Goal: Transaction & Acquisition: Subscribe to service/newsletter

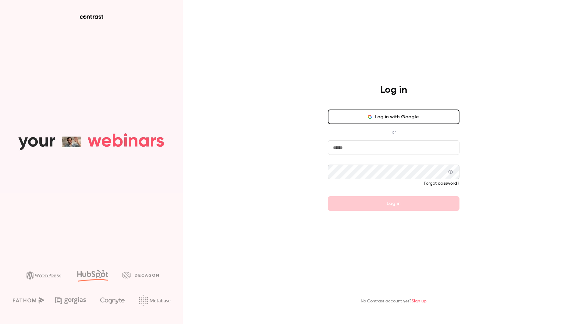
click at [410, 118] on button "Log in with Google" at bounding box center [394, 117] width 132 height 15
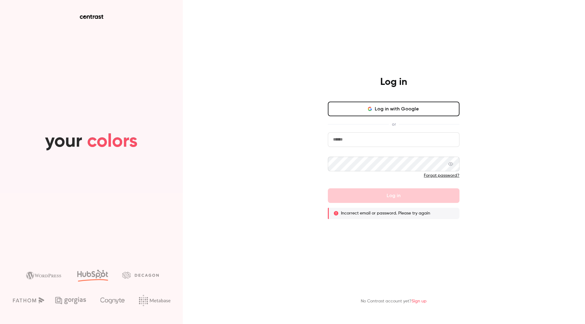
click at [396, 111] on button "Log in with Google" at bounding box center [394, 109] width 132 height 15
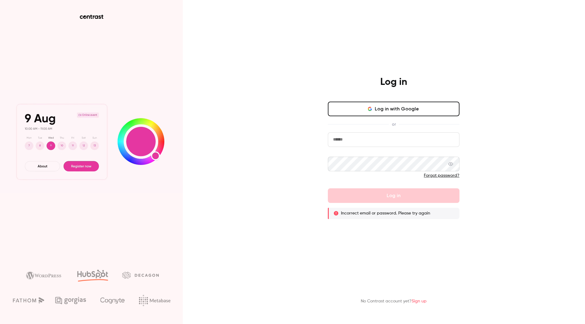
click at [357, 144] on input "email" at bounding box center [394, 139] width 132 height 15
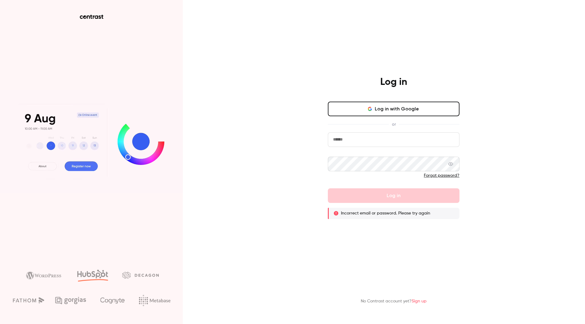
click at [458, 181] on div at bounding box center [394, 178] width 132 height 10
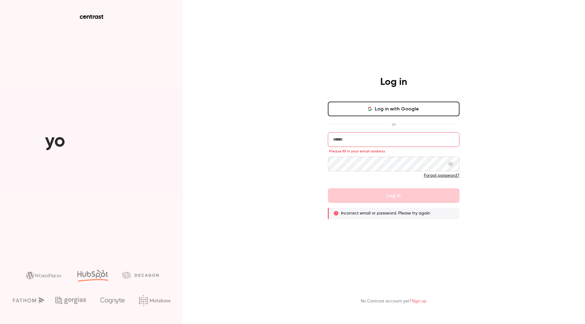
click at [418, 302] on link "Sign up" at bounding box center [418, 301] width 15 height 4
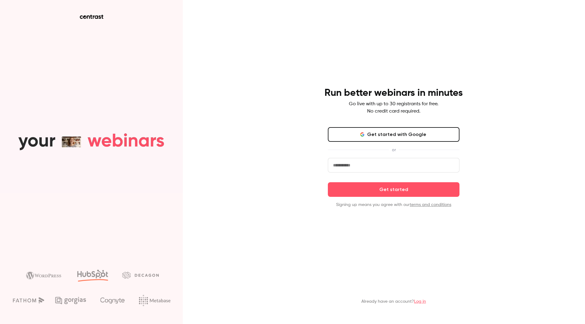
click at [391, 130] on button "Get started with Google" at bounding box center [394, 134] width 132 height 15
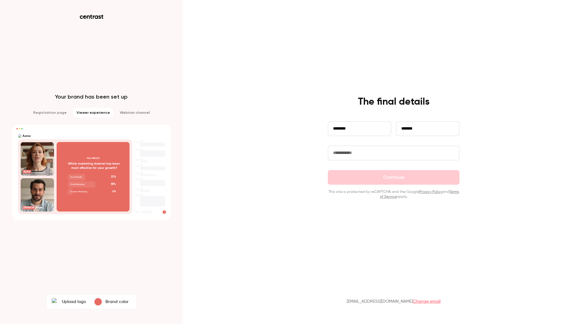
click at [389, 151] on input "text" at bounding box center [394, 153] width 132 height 15
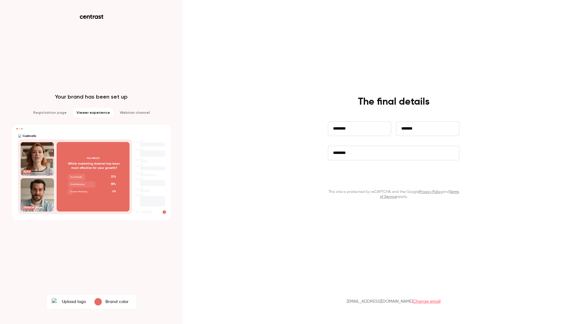
type input "********"
click at [404, 178] on button "Continue" at bounding box center [394, 177] width 132 height 15
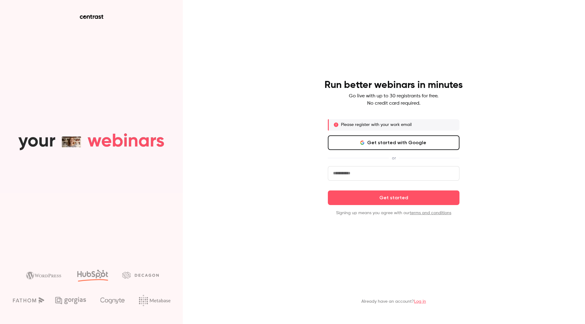
click at [366, 176] on input "email" at bounding box center [394, 173] width 132 height 15
type input "**********"
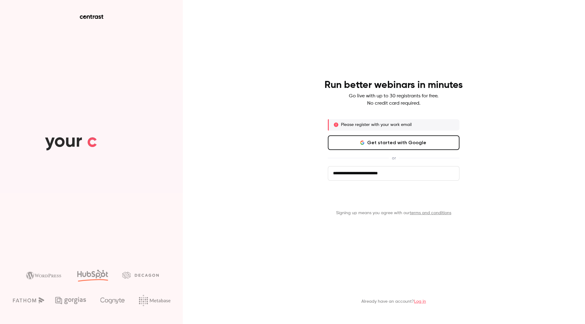
click at [408, 198] on button "Get started" at bounding box center [394, 198] width 132 height 15
